Goal: Task Accomplishment & Management: Manage account settings

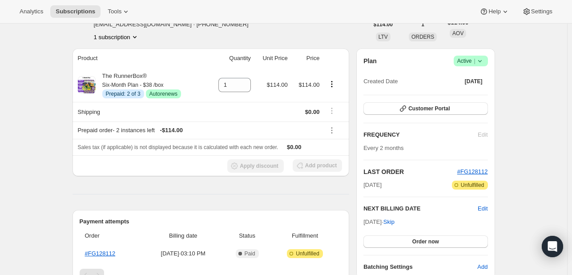
scroll to position [55, 0]
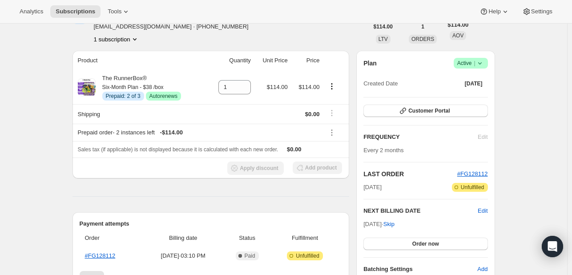
click at [500, 62] on div "Subscription #22076326164. This page is ready Subscription #22076326164 Info Pr…" at bounding box center [284, 260] width 444 height 582
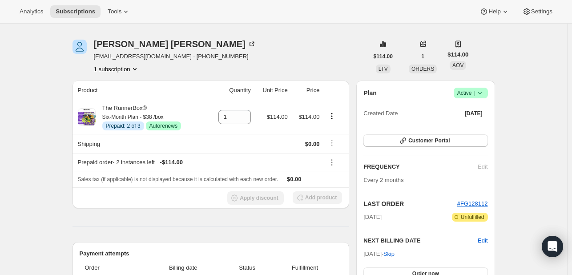
scroll to position [0, 0]
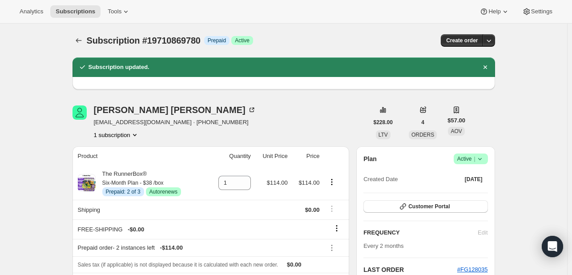
scroll to position [256, 0]
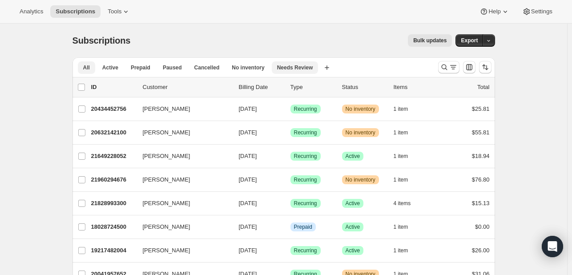
click at [279, 66] on span "Needs Review" at bounding box center [295, 67] width 36 height 7
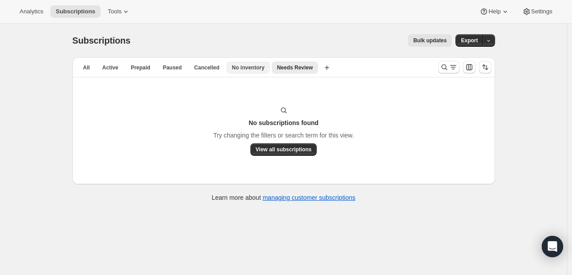
click at [232, 70] on span "No inventory" at bounding box center [248, 67] width 32 height 7
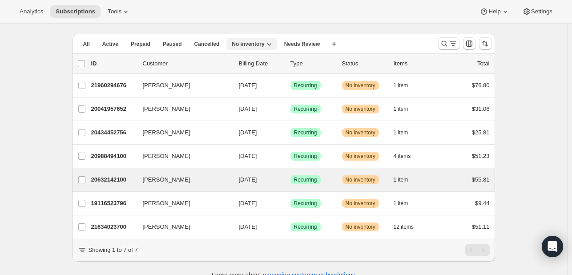
scroll to position [43, 0]
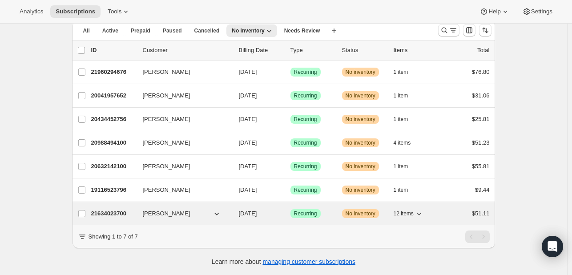
click at [418, 209] on icon "button" at bounding box center [419, 213] width 9 height 9
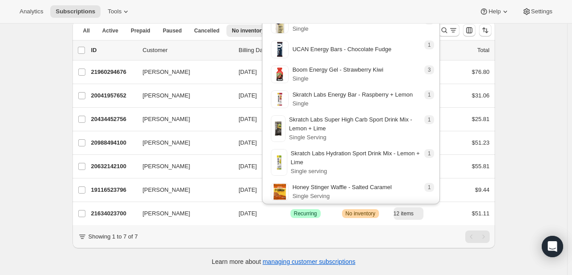
scroll to position [0, 0]
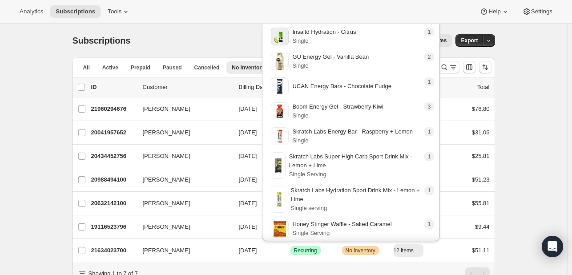
click at [224, 41] on div "Bulk updates" at bounding box center [296, 40] width 311 height 12
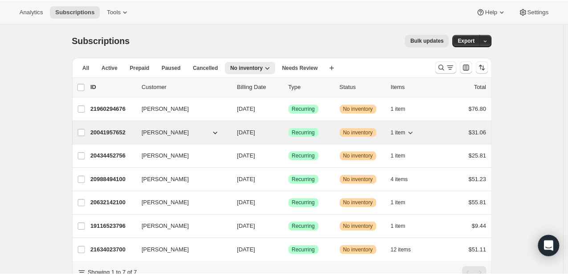
scroll to position [43, 0]
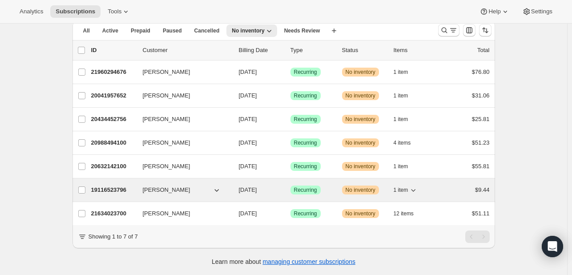
click at [403, 187] on span "1 item" at bounding box center [401, 190] width 15 height 7
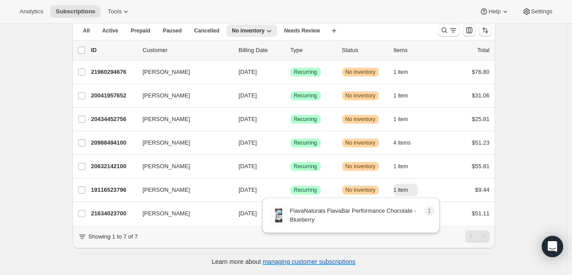
drag, startPoint x: 403, startPoint y: 184, endPoint x: 214, endPoint y: 5, distance: 260.4
click at [214, 5] on div "Analytics Subscriptions Tools Help Settings" at bounding box center [286, 12] width 572 height 24
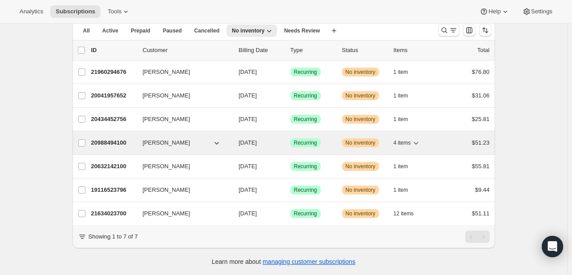
click at [406, 139] on span "4 items" at bounding box center [402, 142] width 17 height 7
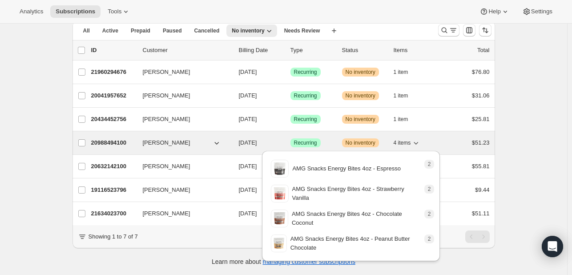
click at [406, 139] on span "4 items" at bounding box center [402, 142] width 17 height 7
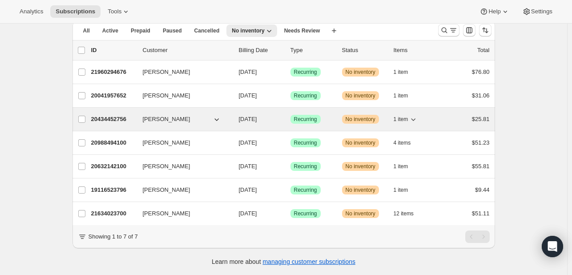
click at [416, 117] on icon "button" at bounding box center [413, 119] width 9 height 9
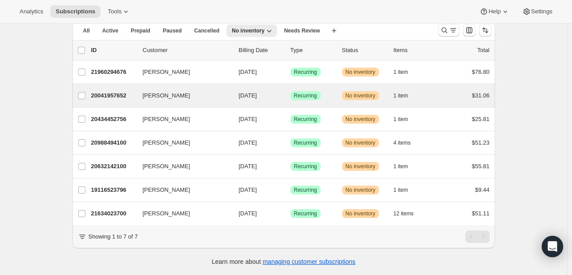
click at [408, 95] on div "Erin Hightower 20041957652 Erin Hightower 08/26/2025 Success Recurring Warning …" at bounding box center [284, 95] width 423 height 23
click at [408, 92] on span "1 item" at bounding box center [401, 95] width 15 height 7
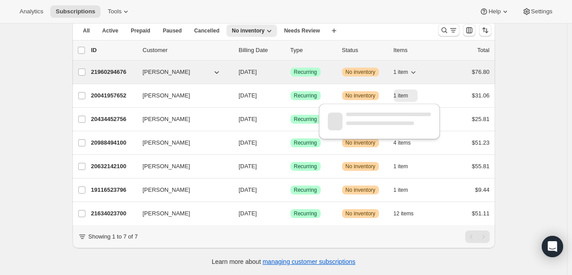
click at [408, 69] on span "1 item" at bounding box center [401, 72] width 15 height 7
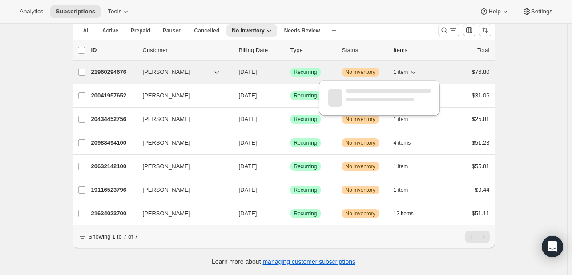
click at [408, 69] on span "1 item" at bounding box center [401, 72] width 15 height 7
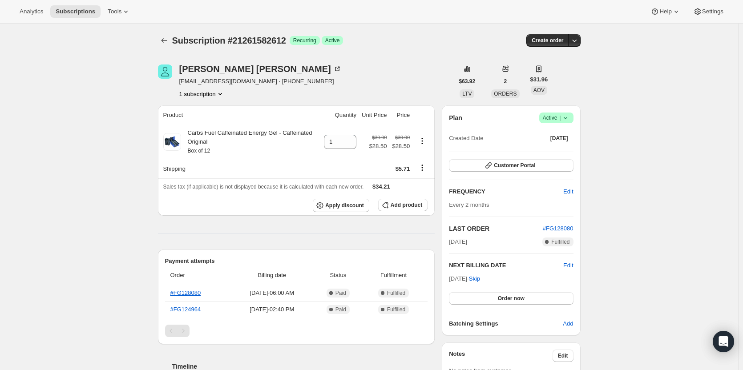
click at [561, 116] on span "Active |" at bounding box center [556, 118] width 27 height 9
click at [563, 147] on span "Cancel subscription" at bounding box center [559, 150] width 50 height 7
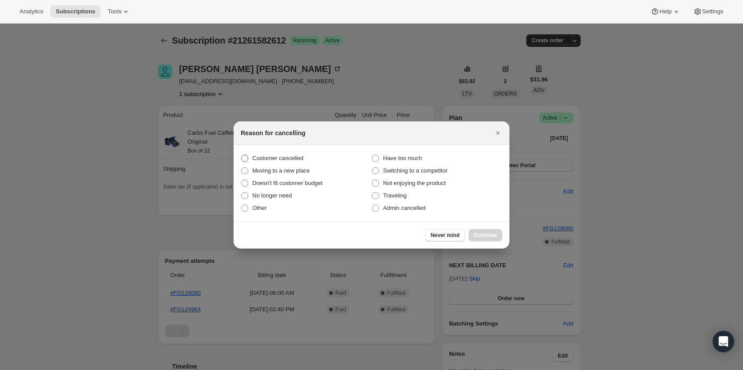
click at [268, 160] on span "Customer cancelled" at bounding box center [277, 158] width 51 height 7
click at [242, 155] on input "Customer cancelled" at bounding box center [241, 155] width 0 height 0
radio input "true"
click at [482, 229] on div "Never mind Continue" at bounding box center [372, 235] width 276 height 27
click at [480, 235] on span "Continue" at bounding box center [485, 235] width 23 height 7
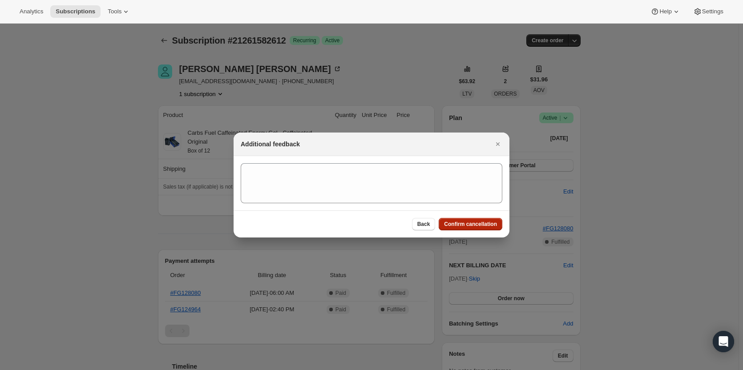
click at [470, 223] on span "Confirm cancellation" at bounding box center [470, 224] width 53 height 7
